Goal: Navigation & Orientation: Find specific page/section

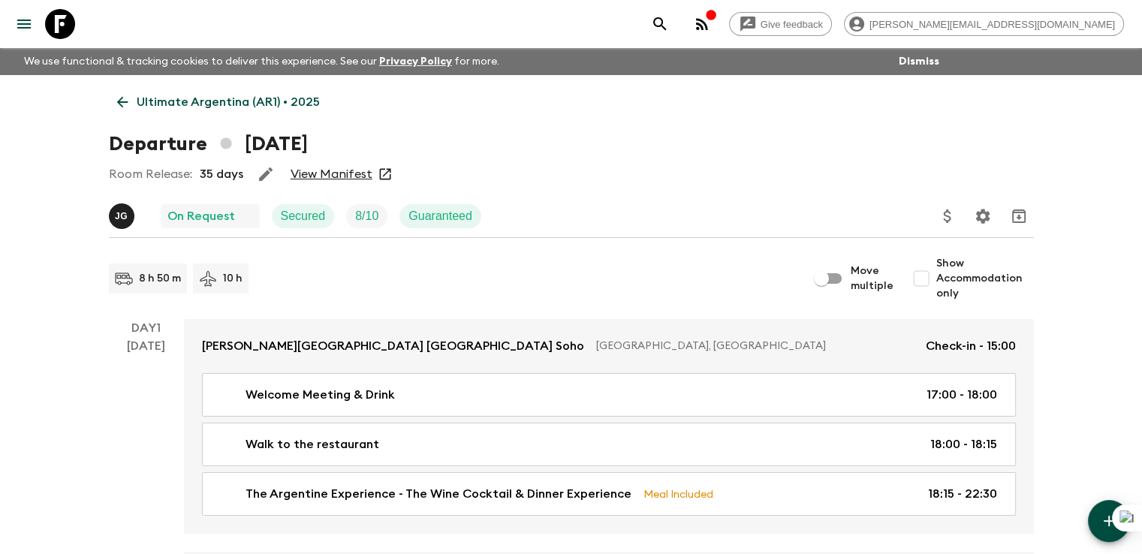
click at [243, 100] on p "Ultimate Argentina (AR1) • 2025" at bounding box center [228, 102] width 183 height 18
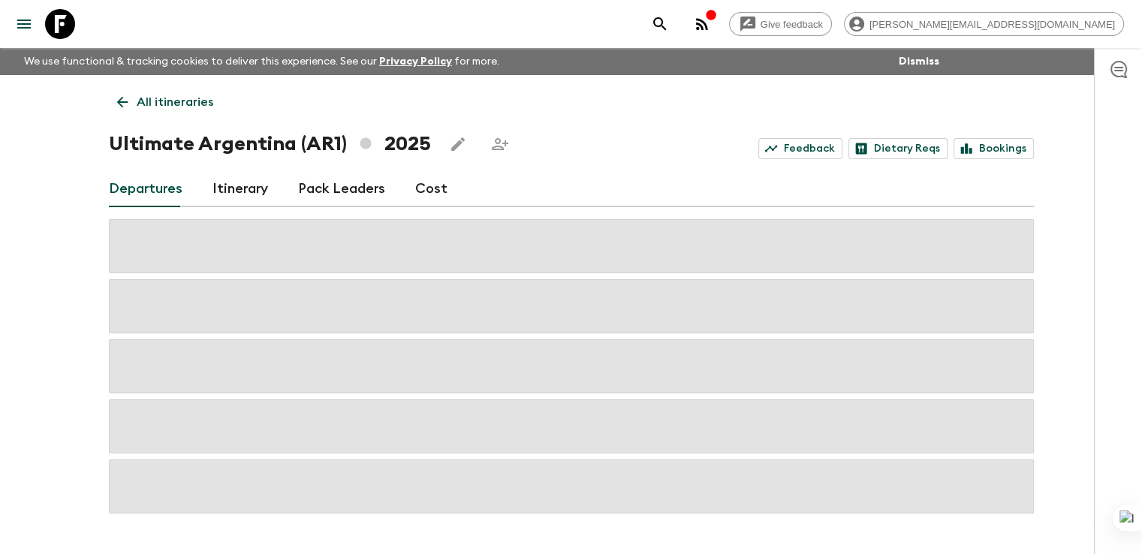
click at [128, 98] on icon at bounding box center [122, 102] width 17 height 17
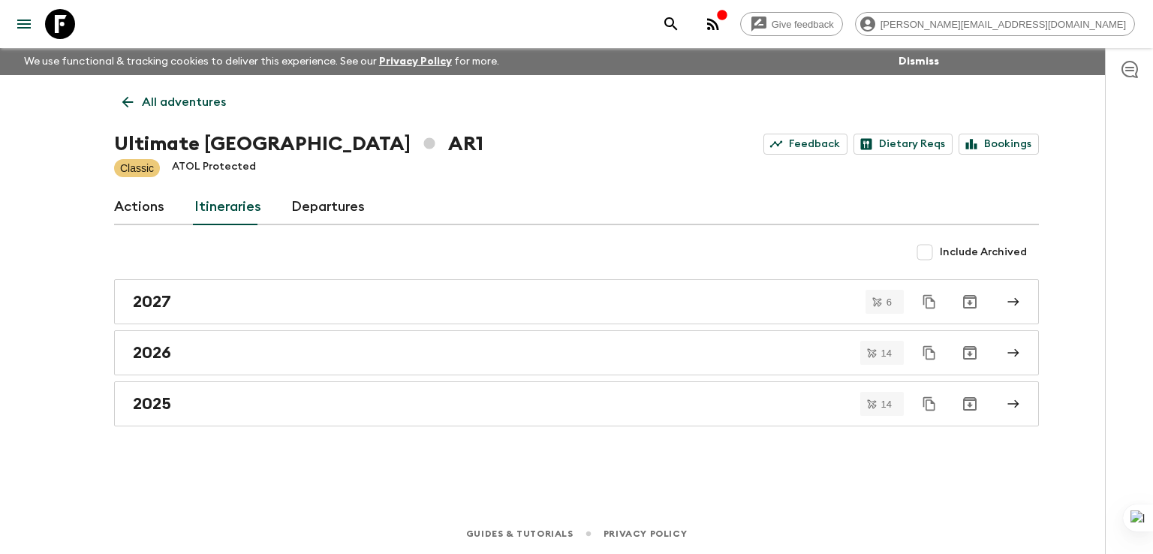
click at [132, 109] on icon at bounding box center [127, 102] width 17 height 17
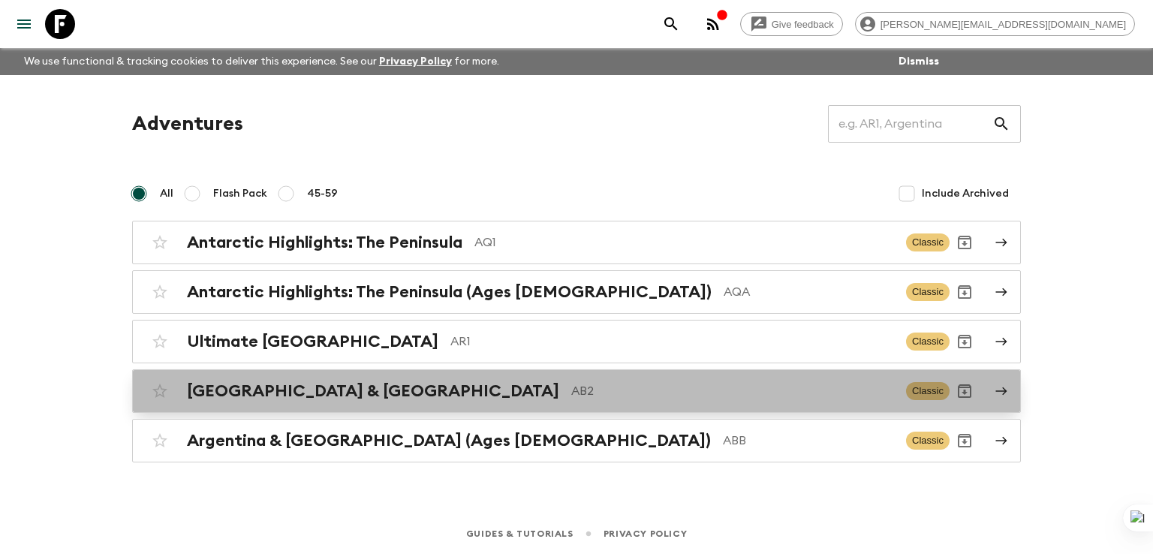
click at [256, 387] on h2 "[GEOGRAPHIC_DATA] & [GEOGRAPHIC_DATA]" at bounding box center [373, 391] width 372 height 20
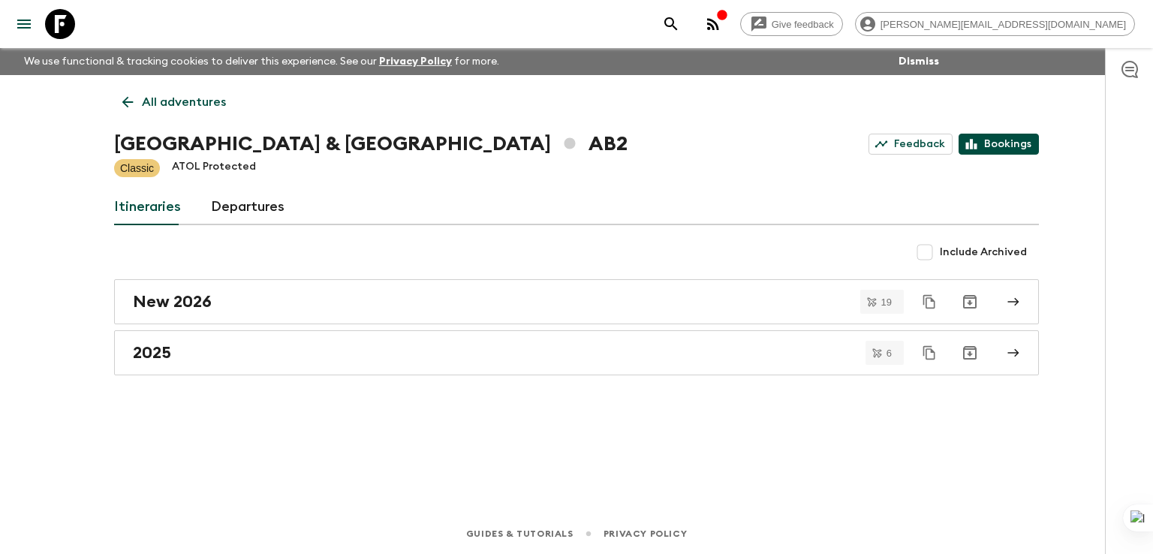
click at [1002, 139] on link "Bookings" at bounding box center [999, 144] width 80 height 21
